Goal: Check status: Check status

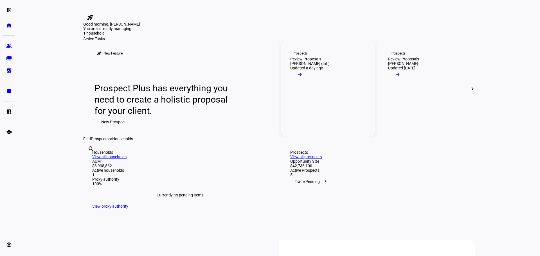
click at [353, 133] on link "Prospects Review Proposals [PERSON_NAME] (Intl) Updated a day ago arrow_right_a…" at bounding box center [327, 89] width 93 height 96
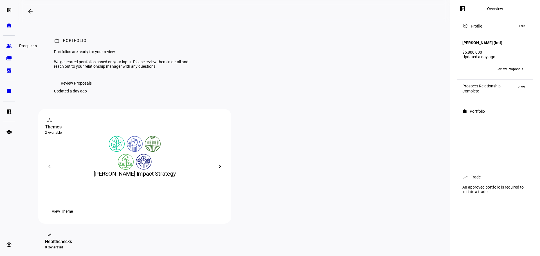
click at [14, 43] on link "group Prospects" at bounding box center [8, 45] width 11 height 11
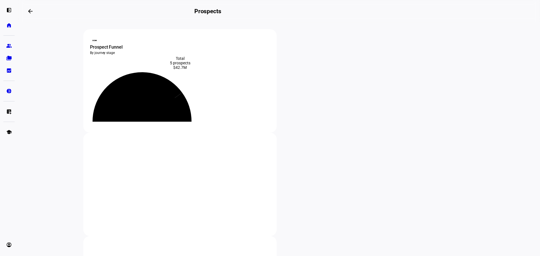
scroll to position [131, 0]
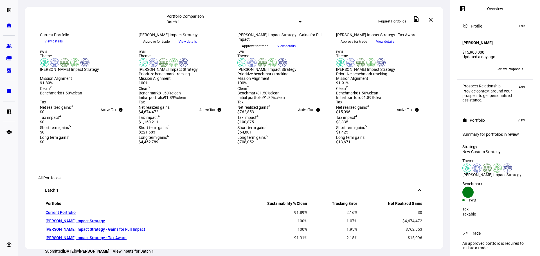
scroll to position [171, 0]
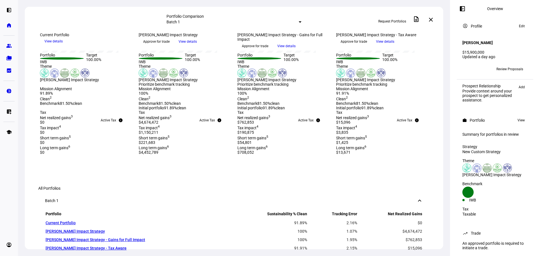
click at [395, 46] on span "View details" at bounding box center [385, 41] width 18 height 8
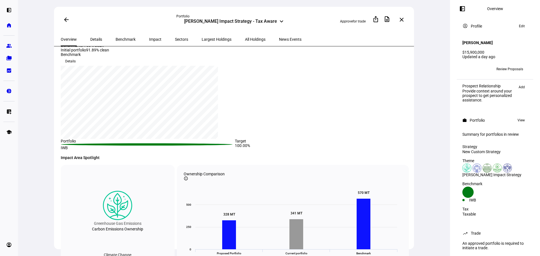
scroll to position [41, 0]
